Goal: Information Seeking & Learning: Learn about a topic

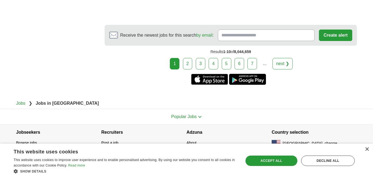
scroll to position [1028, 0]
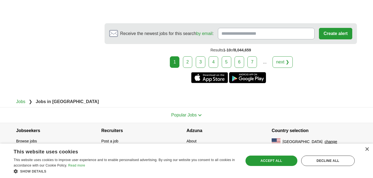
click at [218, 62] on link "next ❯" at bounding box center [282, 61] width 20 height 11
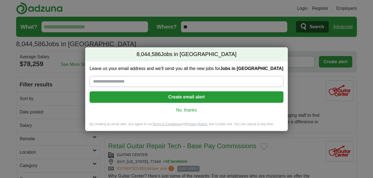
click at [188, 110] on link "No, thanks" at bounding box center [186, 110] width 185 height 6
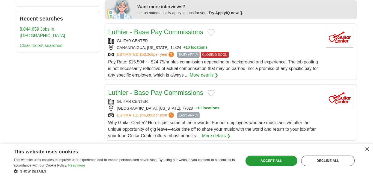
scroll to position [259, 0]
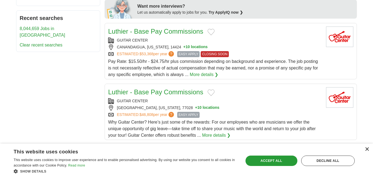
click at [367, 150] on div "×" at bounding box center [367, 149] width 4 height 4
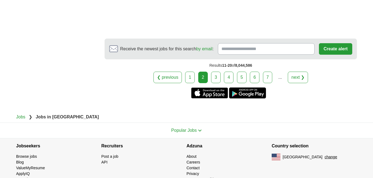
scroll to position [1042, 0]
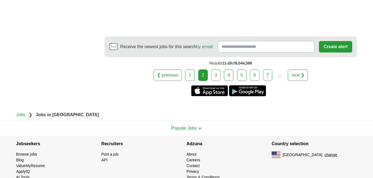
click at [297, 76] on link "next ❯" at bounding box center [298, 74] width 20 height 11
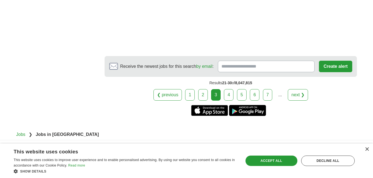
scroll to position [1022, 0]
